Goal: Task Accomplishment & Management: Manage account settings

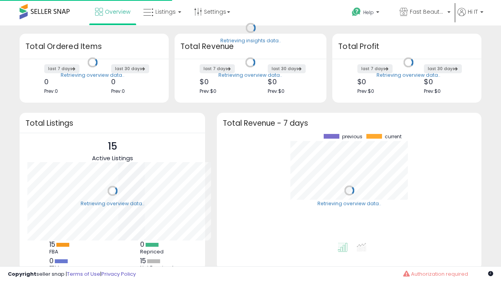
scroll to position [109, 249]
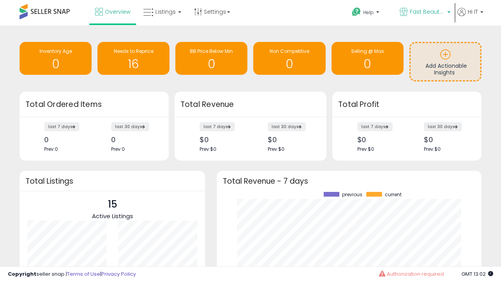
click at [424, 13] on span "Fast Beauty ([GEOGRAPHIC_DATA])" at bounding box center [427, 12] width 35 height 8
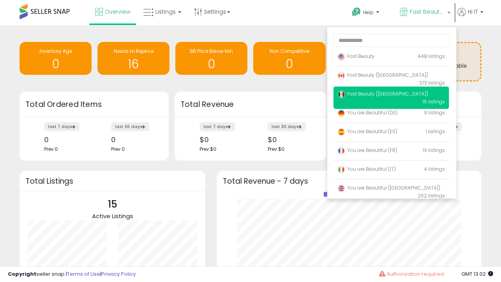
click at [391, 57] on p "Fast Beauty 448 listings" at bounding box center [390, 57] width 115 height 16
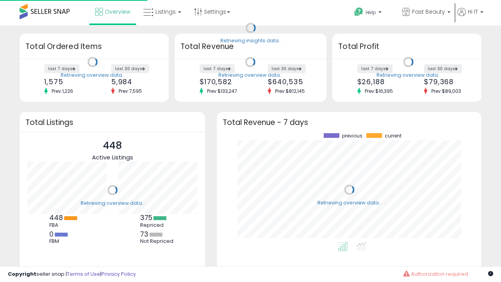
scroll to position [109, 249]
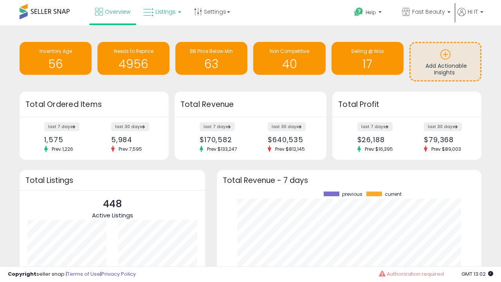
click at [161, 12] on span "Listings" at bounding box center [165, 12] width 20 height 8
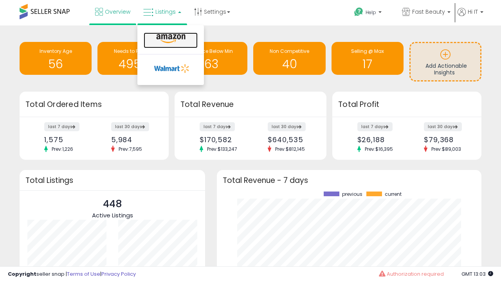
click at [170, 39] on icon at bounding box center [171, 39] width 34 height 10
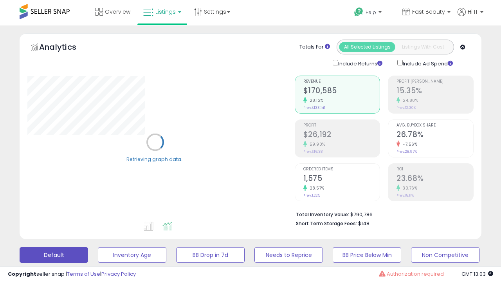
click at [98, 247] on button "All_Inventory" at bounding box center [132, 255] width 68 height 16
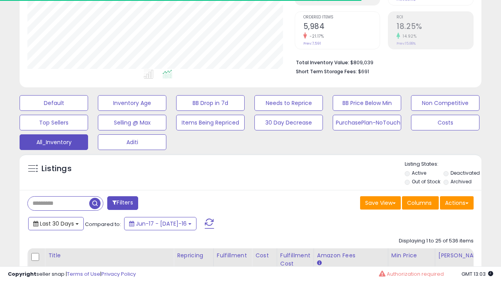
scroll to position [160, 267]
click at [56, 223] on span "Last 30 Days" at bounding box center [57, 223] width 34 height 8
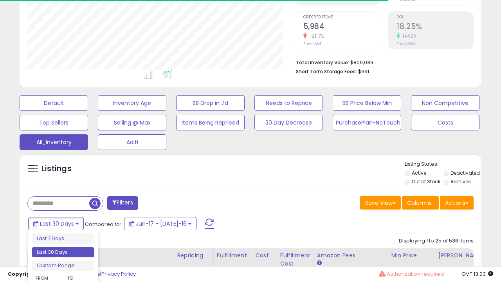
click at [63, 252] on li "Last 30 Days" at bounding box center [63, 252] width 63 height 11
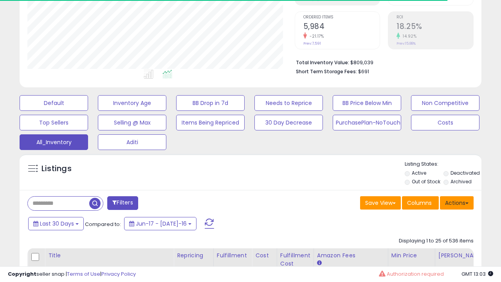
click at [456, 202] on button "Actions" at bounding box center [457, 202] width 34 height 13
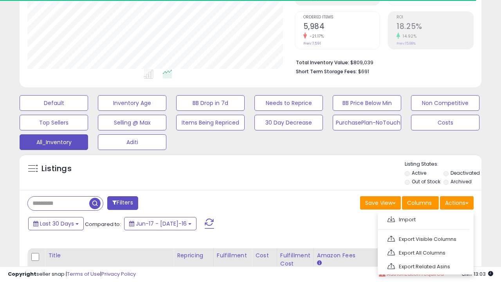
click at [424, 251] on link "Export All Columns" at bounding box center [425, 252] width 86 height 12
